Goal: Find specific page/section: Find specific page/section

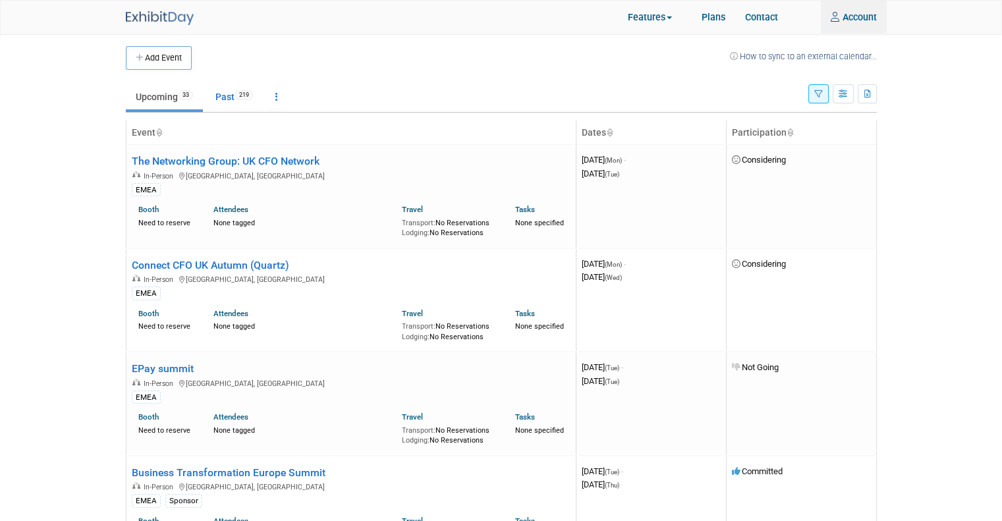
type input "alovric@trevipay.com"
click at [819, 93] on icon "button" at bounding box center [818, 94] width 9 height 9
click at [814, 98] on button "button" at bounding box center [818, 93] width 20 height 19
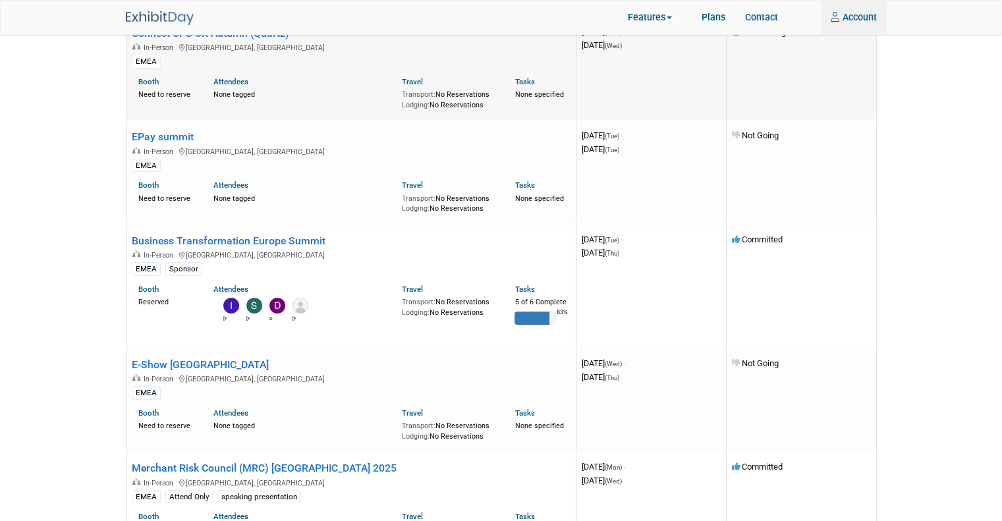
scroll to position [264, 0]
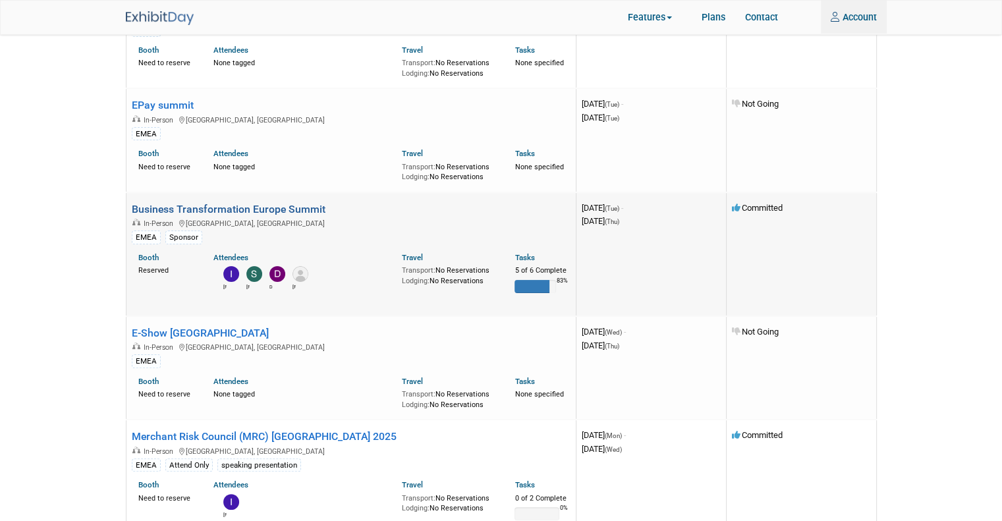
click at [293, 206] on link "Business Transformation Europe Summit" at bounding box center [229, 209] width 194 height 13
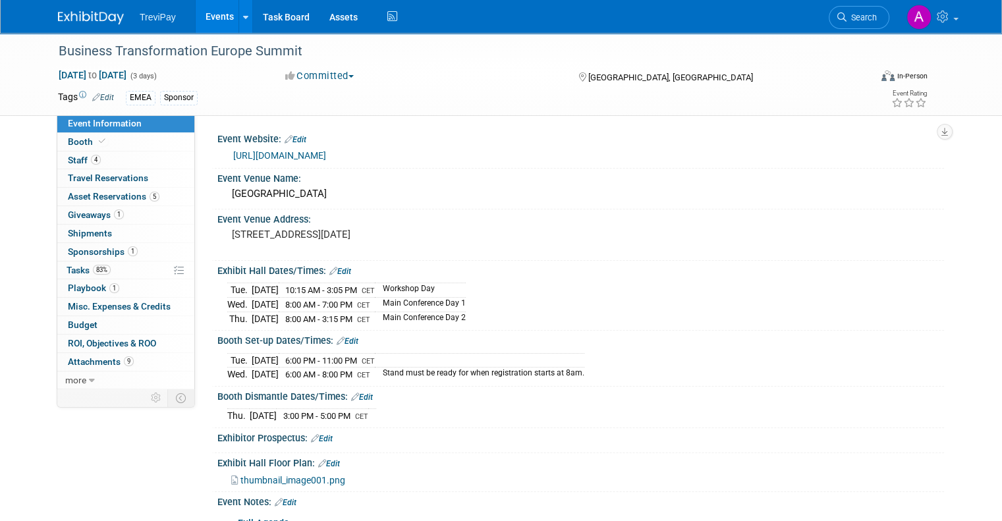
click at [80, 15] on img at bounding box center [91, 17] width 66 height 13
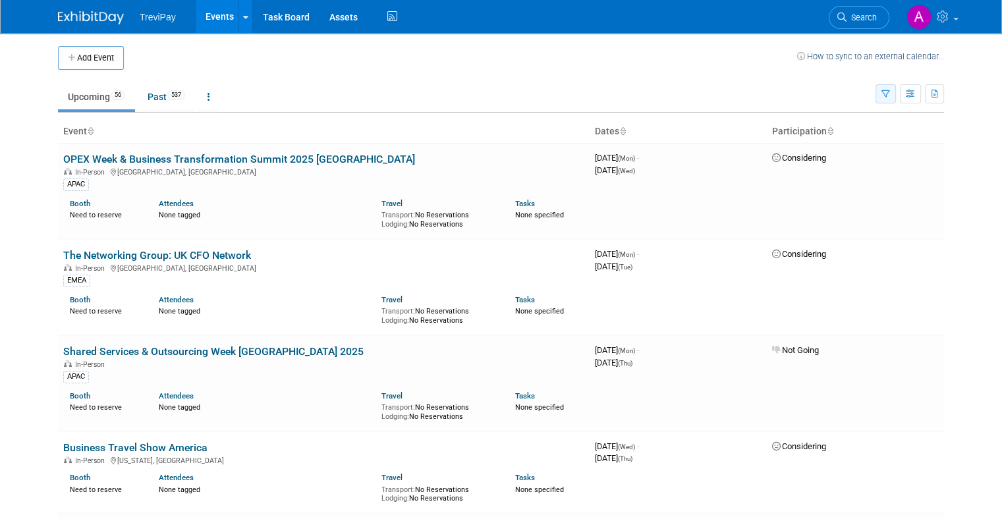
click at [896, 94] on button "button" at bounding box center [886, 93] width 20 height 19
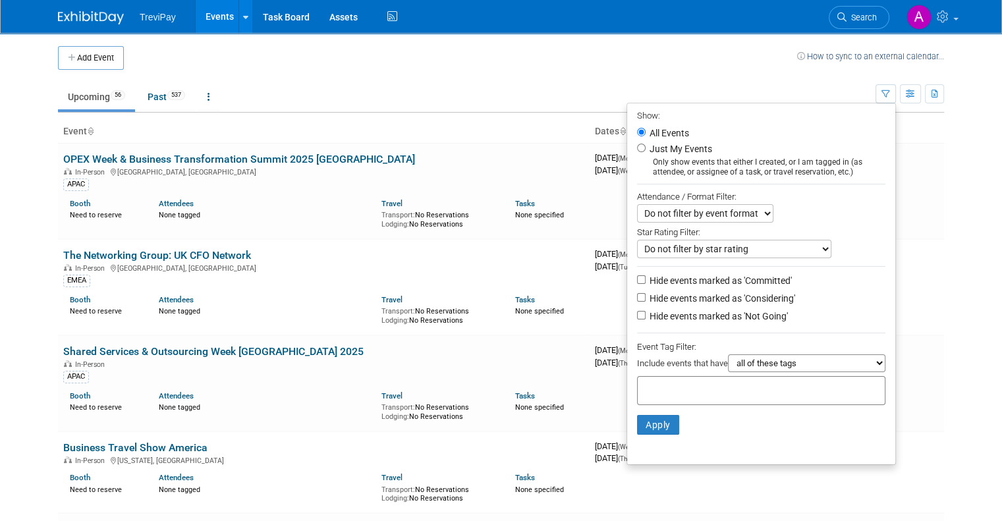
click at [692, 386] on input "text" at bounding box center [695, 388] width 105 height 13
type input "emea"
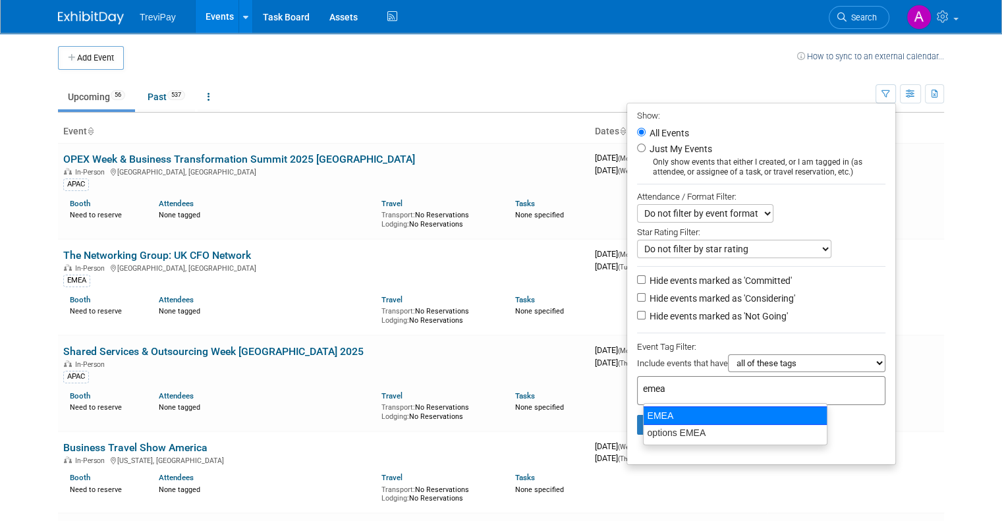
click at [687, 418] on div "EMEA" at bounding box center [735, 416] width 184 height 18
type input "EMEA"
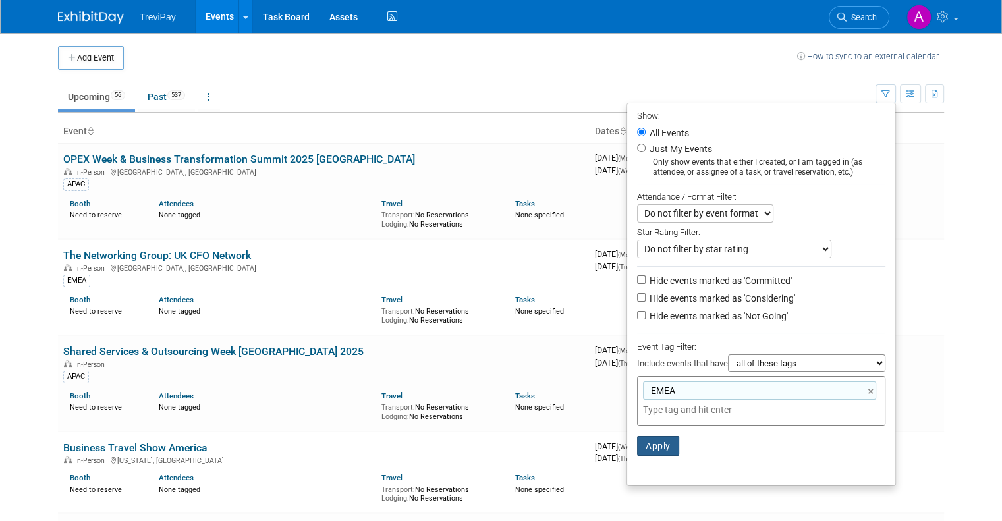
click at [672, 443] on button "Apply" at bounding box center [658, 446] width 42 height 20
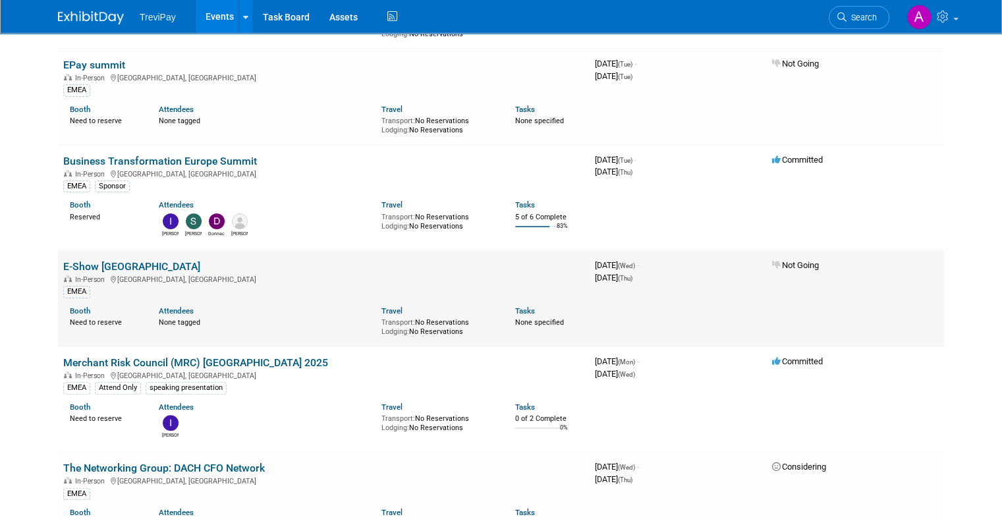
scroll to position [198, 0]
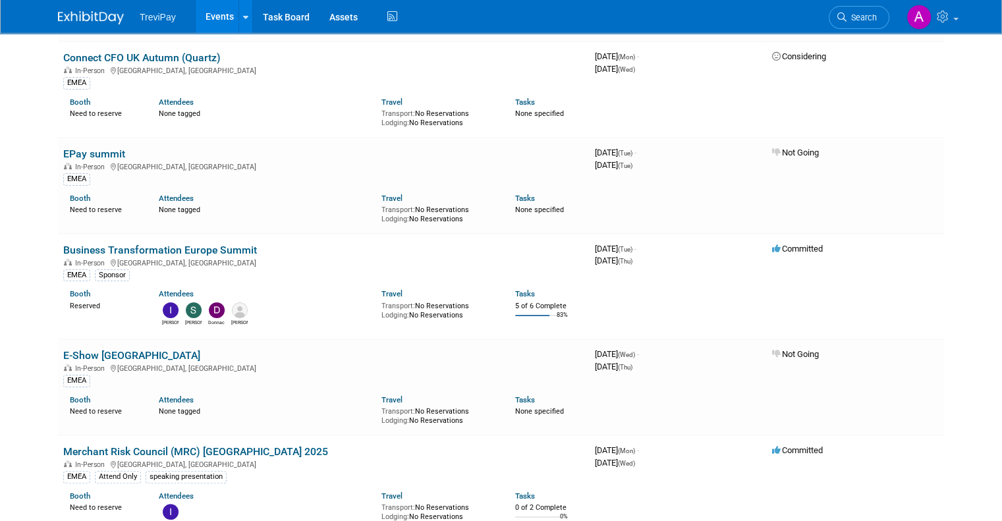
click at [14, 215] on body "TreviPay Events Add Event Bulk Upload Events Shareable Event Boards Recently Vi…" at bounding box center [501, 62] width 1002 height 521
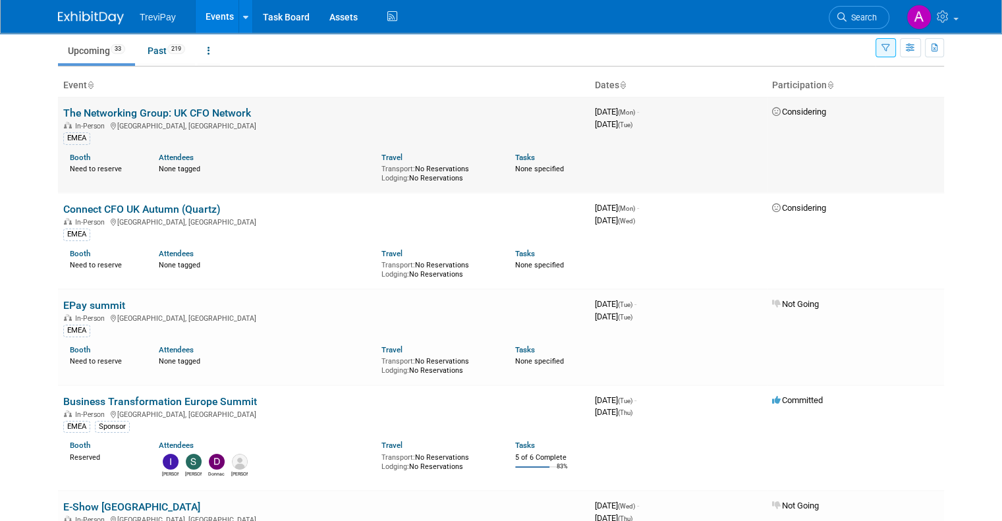
scroll to position [0, 0]
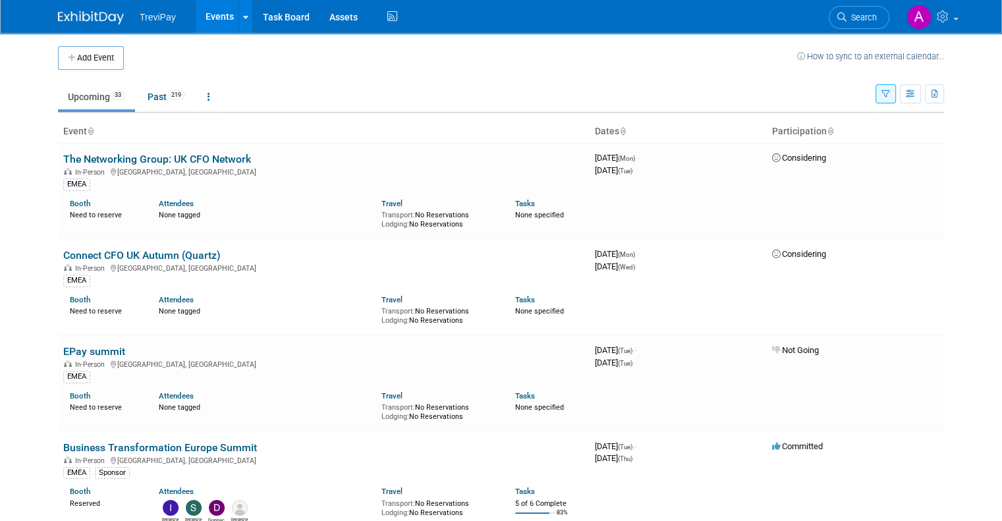
click at [896, 94] on button "button" at bounding box center [886, 93] width 20 height 19
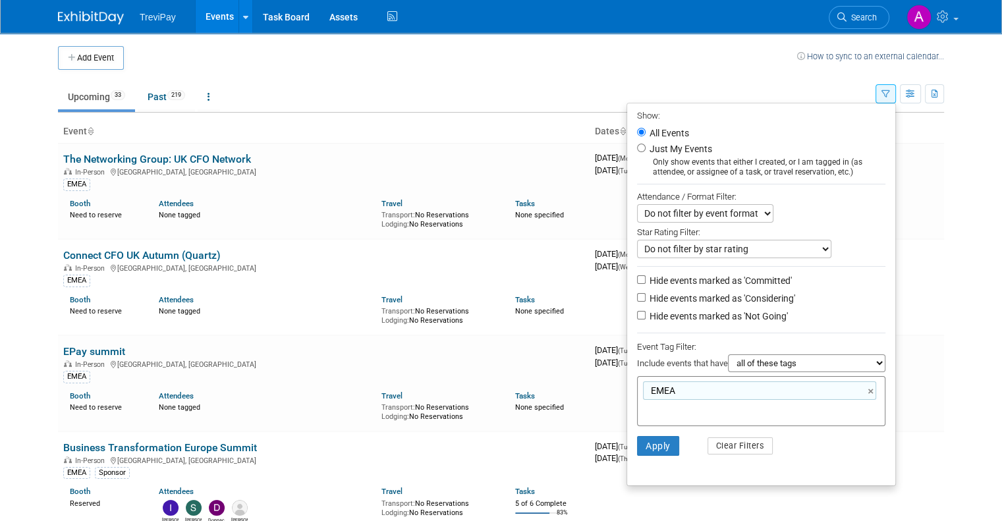
click at [687, 385] on div "EMEA ×" at bounding box center [759, 390] width 233 height 18
type input "EMEA"
click at [876, 387] on link "×" at bounding box center [872, 391] width 9 height 15
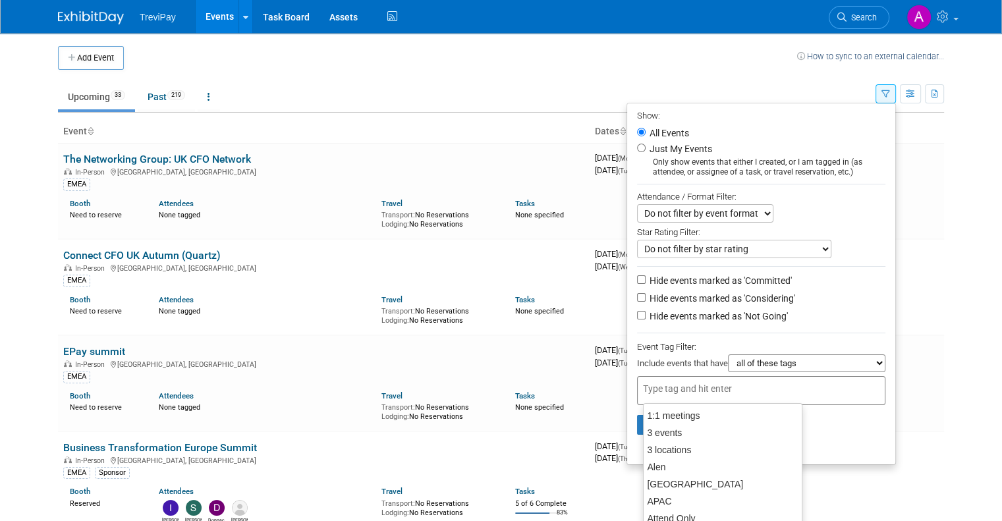
click at [875, 428] on li "Apply Clear Filters" at bounding box center [761, 425] width 268 height 40
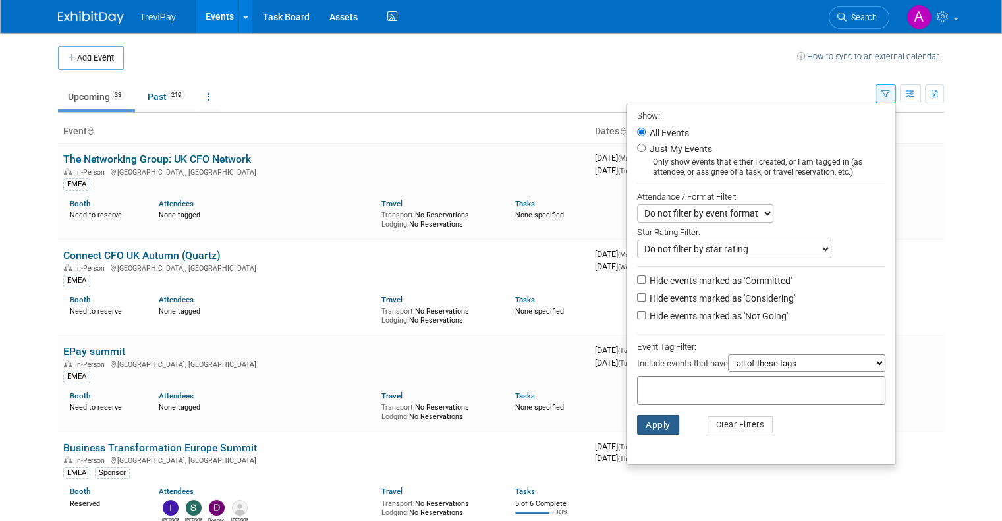
click at [644, 424] on button "Apply" at bounding box center [658, 425] width 42 height 20
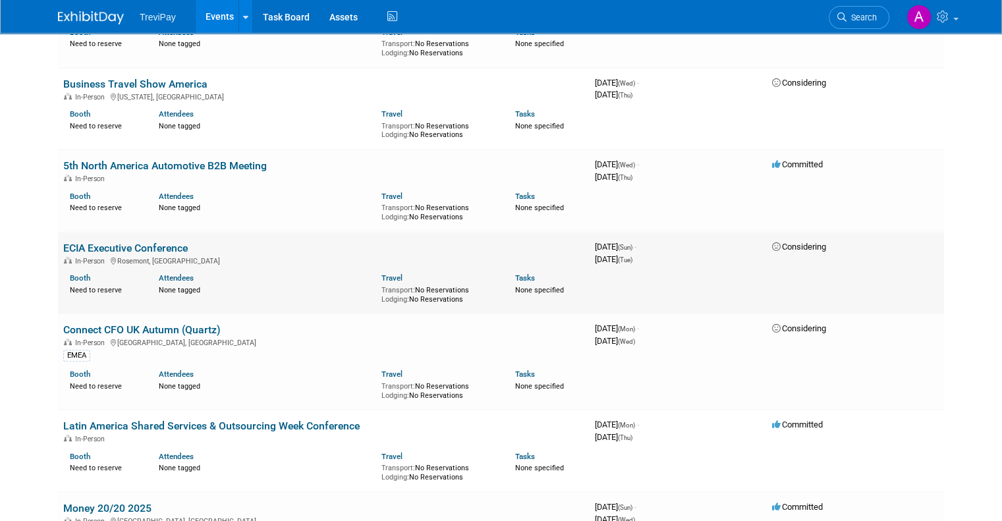
scroll to position [395, 0]
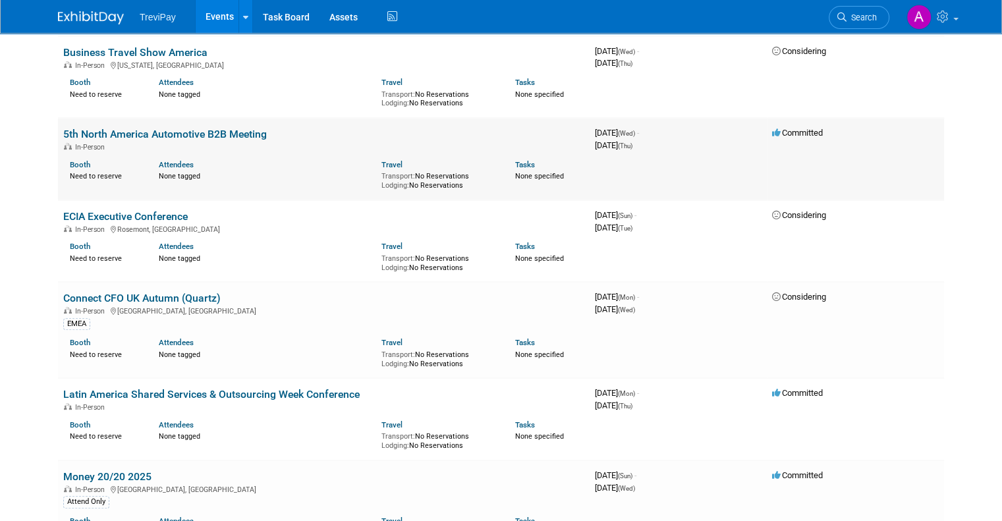
click at [234, 131] on link "5th North America Automotive B2B Meeting" at bounding box center [165, 134] width 204 height 13
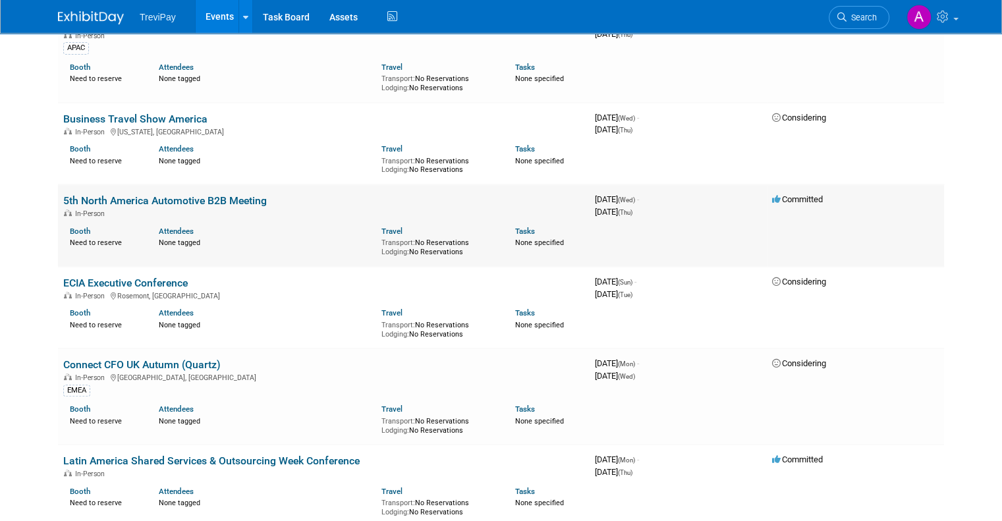
scroll to position [329, 0]
